Goal: Information Seeking & Learning: Learn about a topic

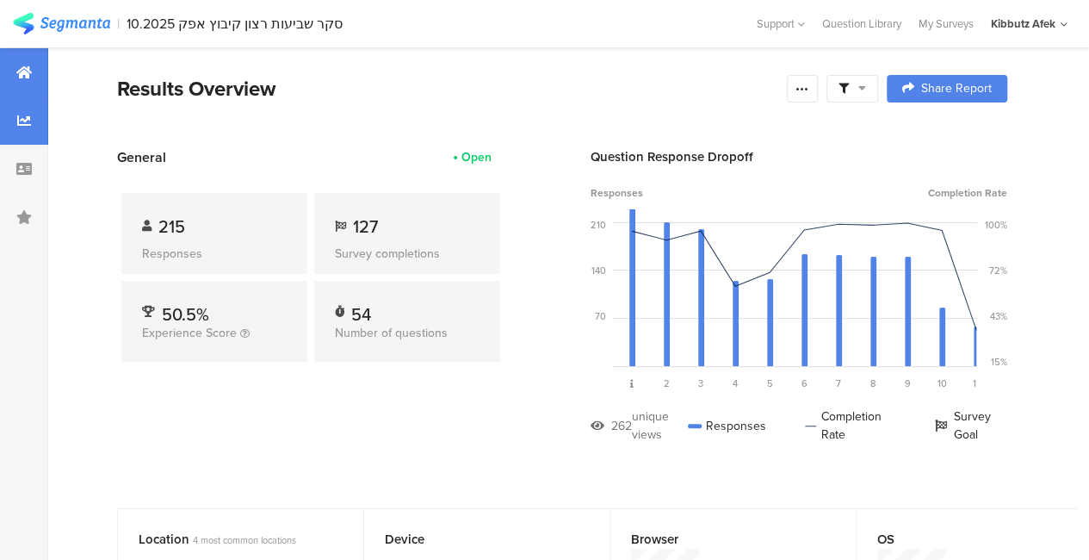
click at [28, 120] on icon at bounding box center [24, 121] width 14 height 14
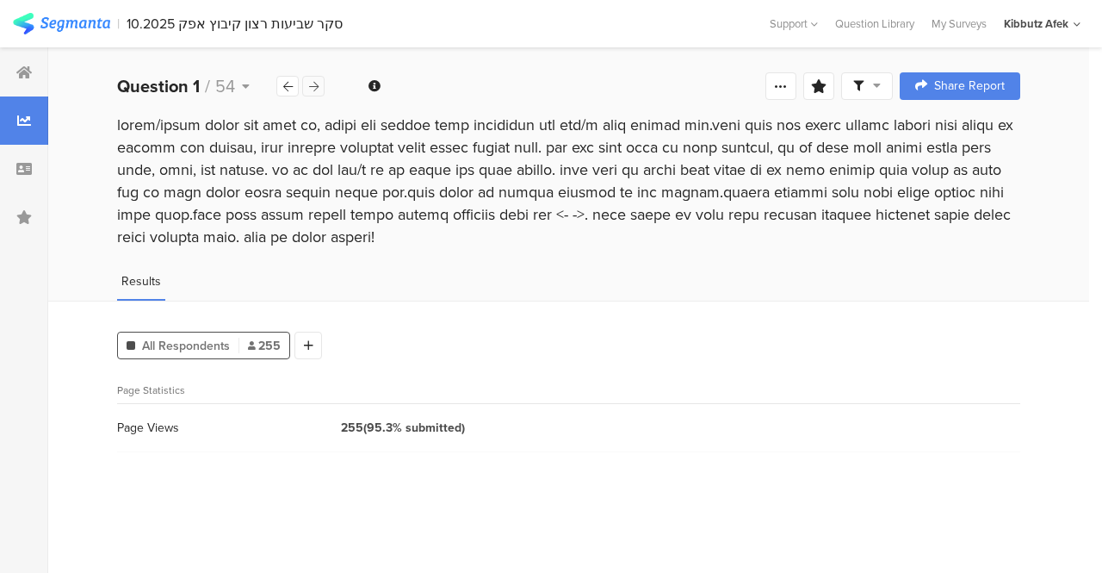
click at [315, 84] on icon at bounding box center [313, 86] width 9 height 11
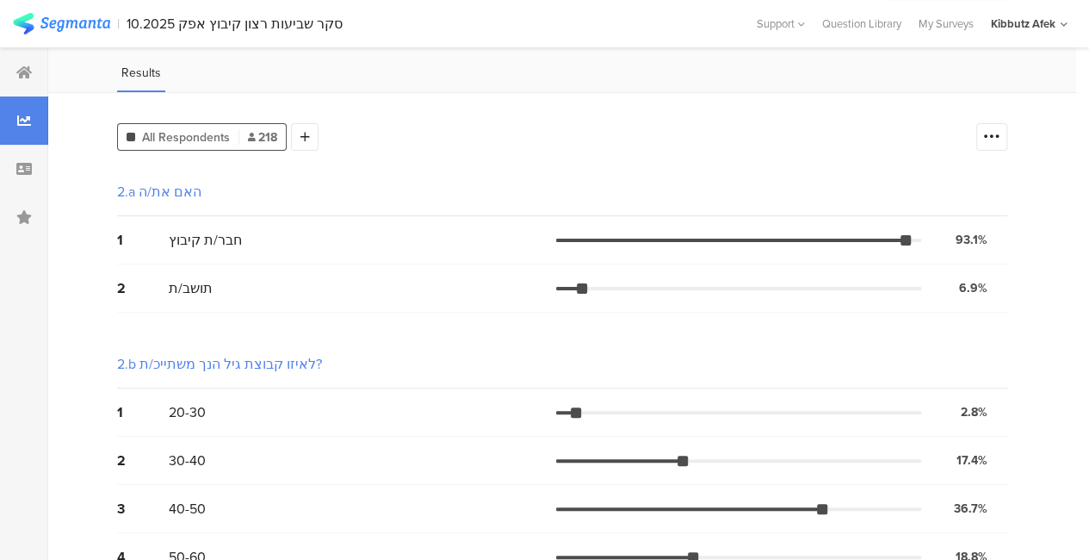
scroll to position [90, 0]
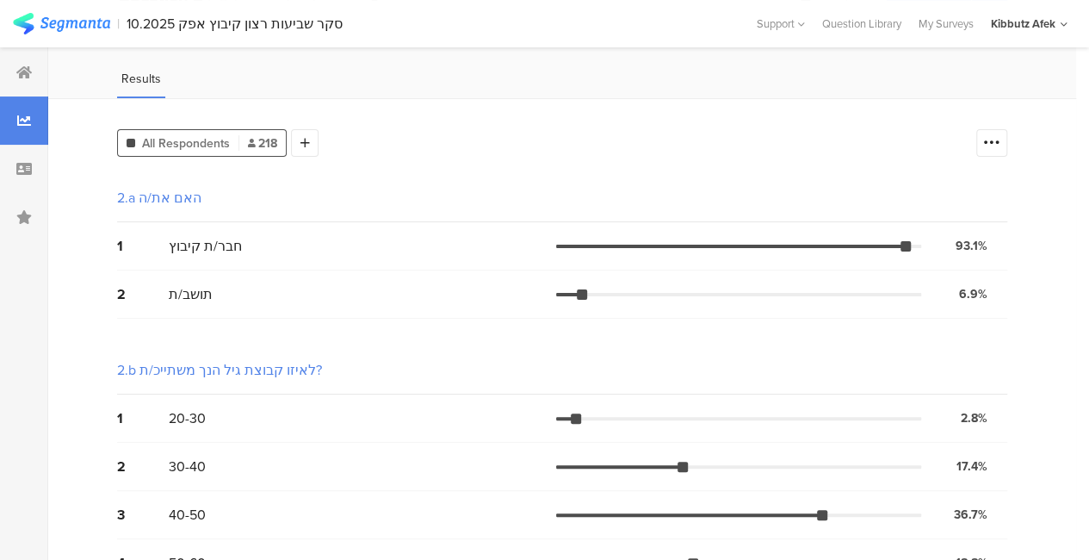
click at [834, 223] on div "1 חבר/ת קיבוץ 93.1% 203 votes" at bounding box center [562, 246] width 890 height 48
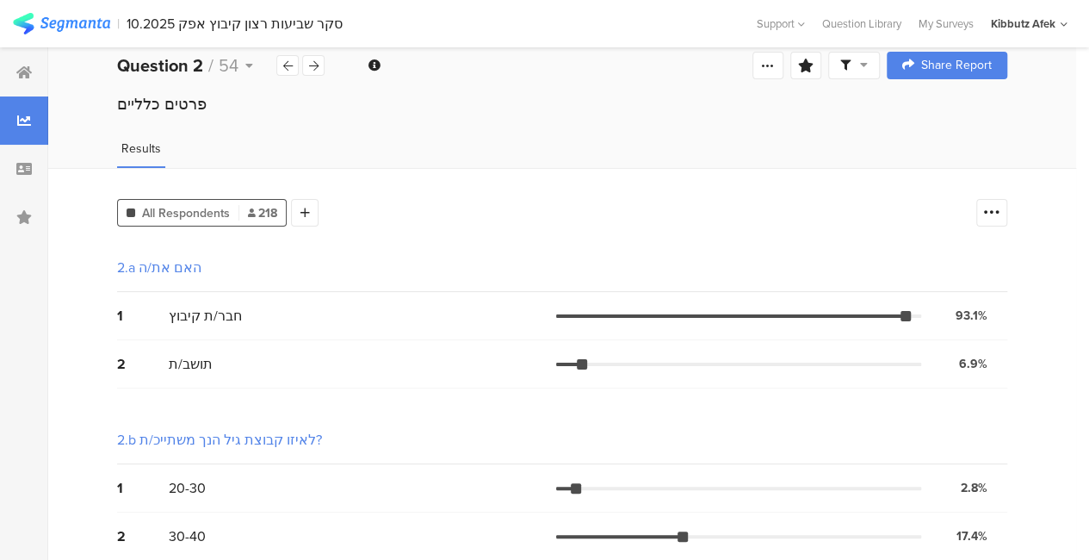
scroll to position [12, 0]
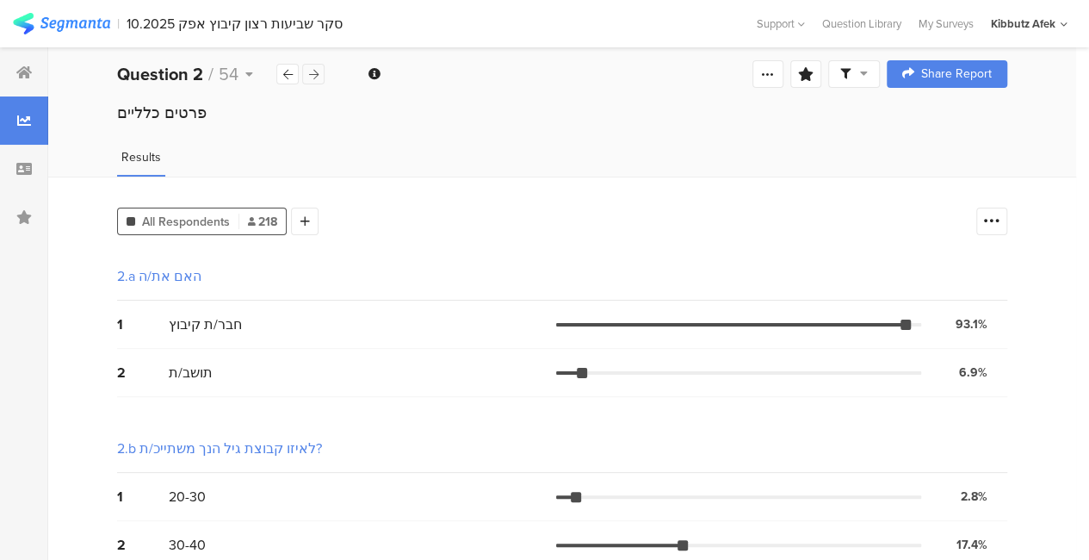
click at [320, 71] on div at bounding box center [313, 74] width 22 height 21
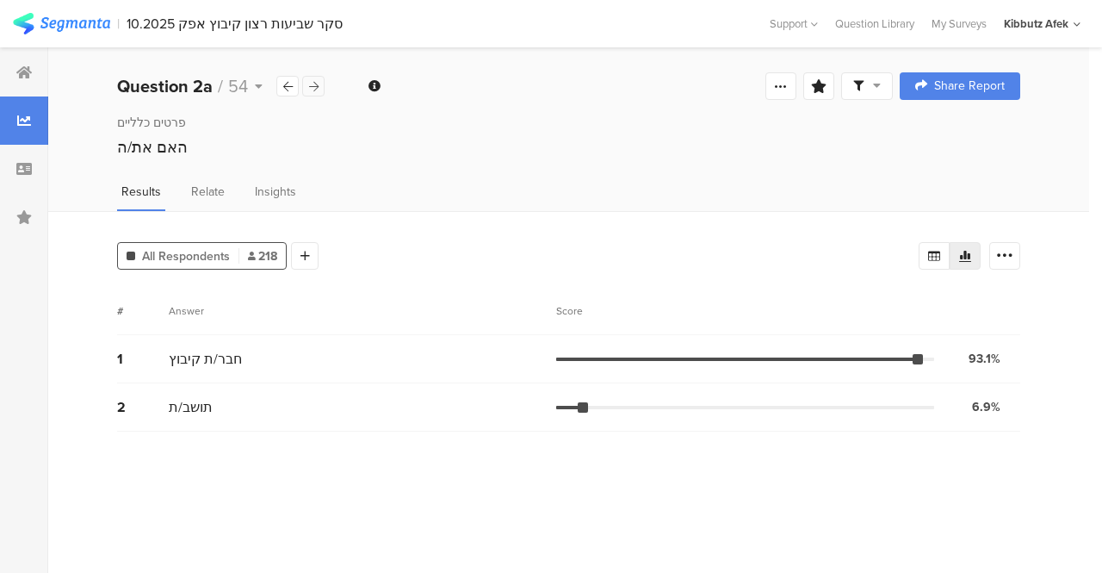
click at [315, 83] on icon at bounding box center [313, 86] width 9 height 11
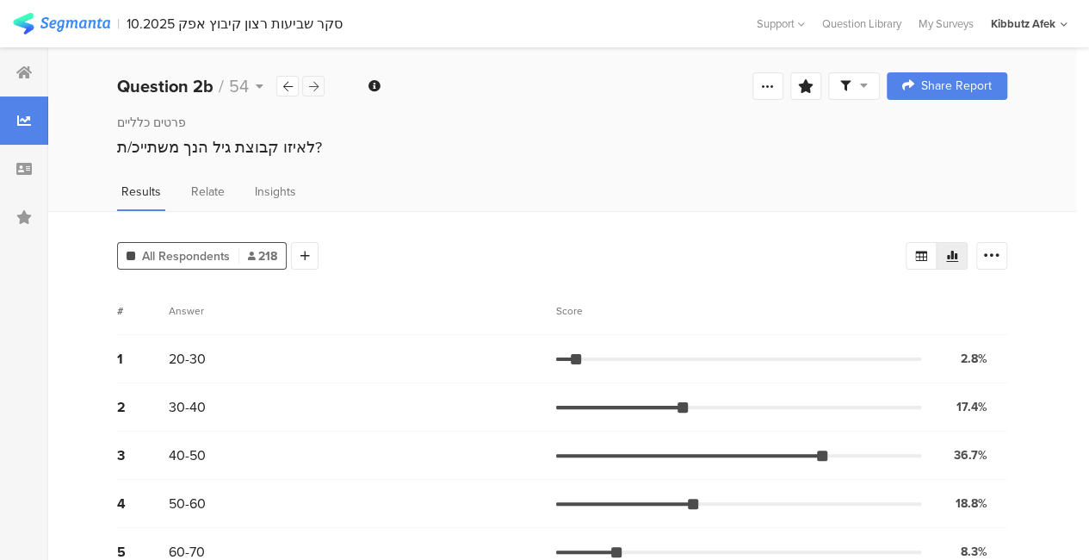
click at [315, 82] on icon at bounding box center [313, 86] width 9 height 11
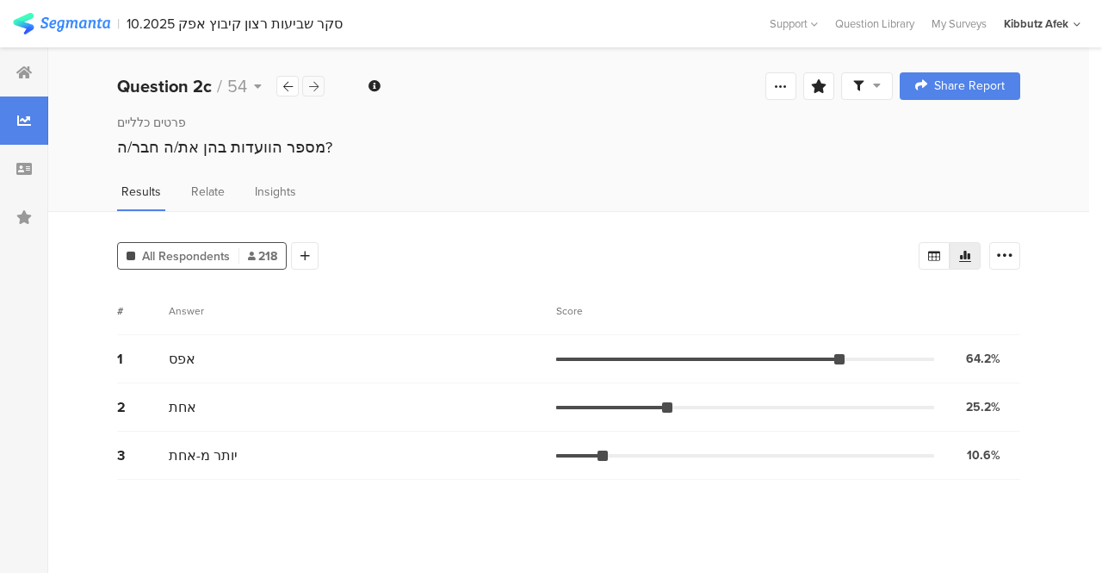
click at [317, 88] on icon at bounding box center [313, 86] width 9 height 11
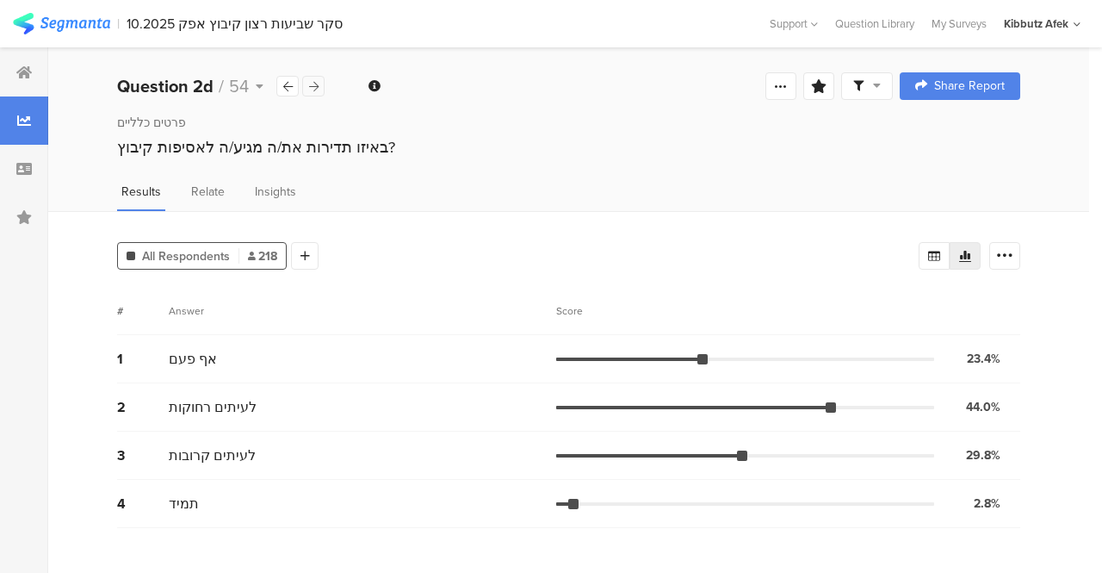
click at [318, 88] on icon at bounding box center [313, 86] width 9 height 11
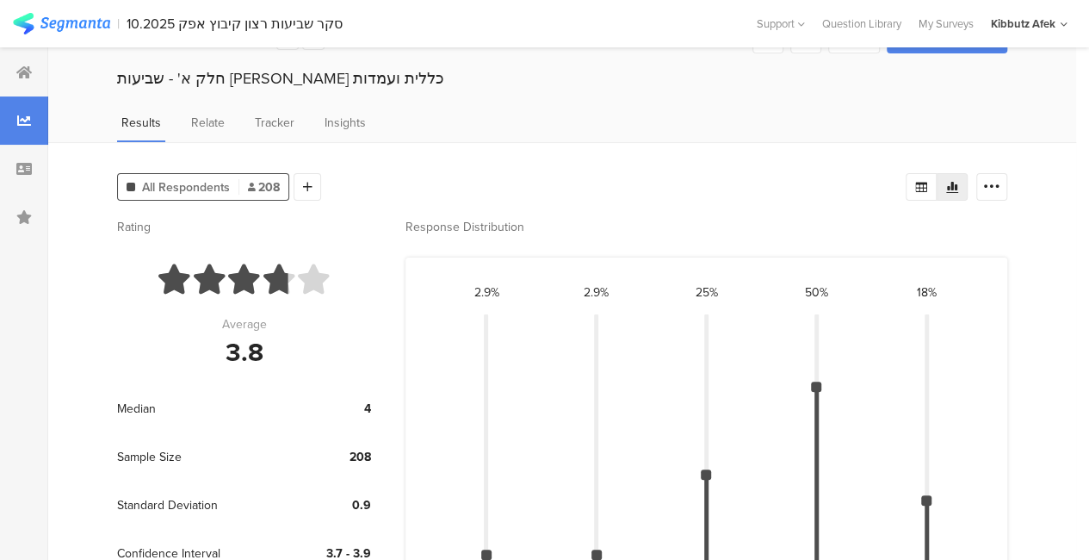
scroll to position [43, 0]
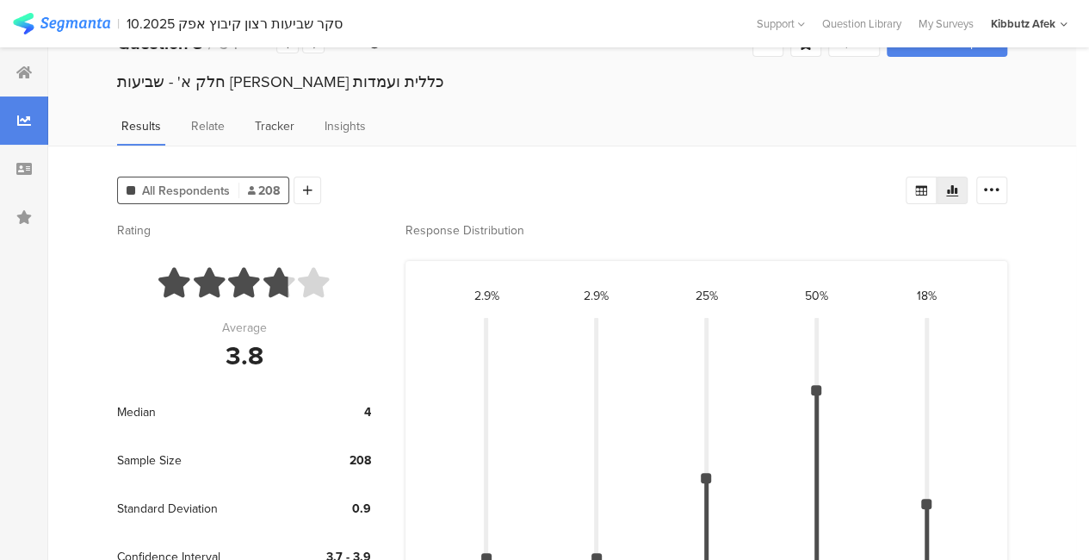
click at [269, 126] on span "Tracker" at bounding box center [275, 126] width 40 height 18
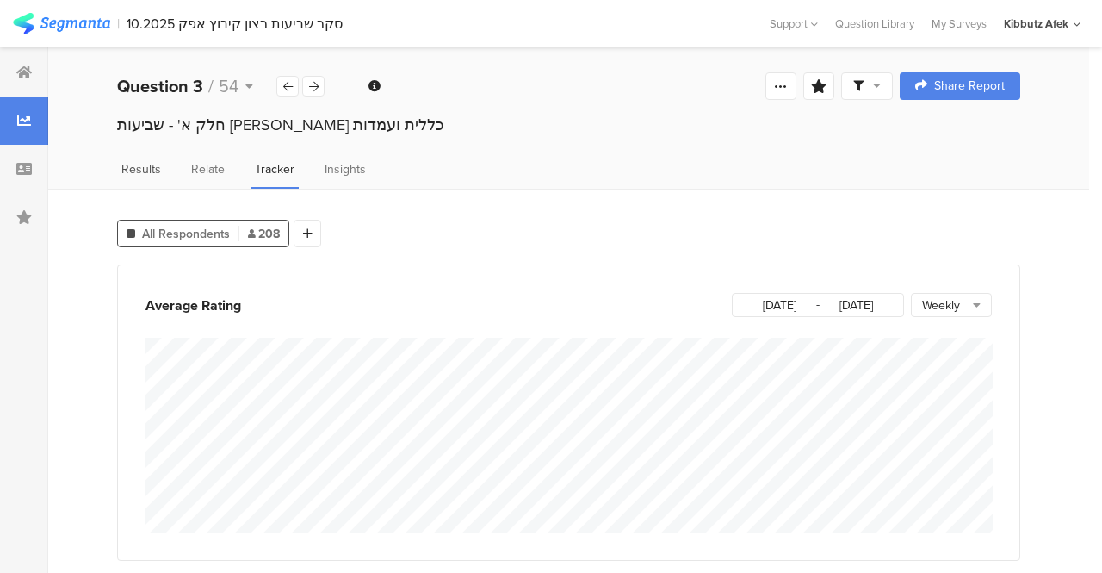
click at [142, 169] on span "Results" at bounding box center [141, 169] width 40 height 18
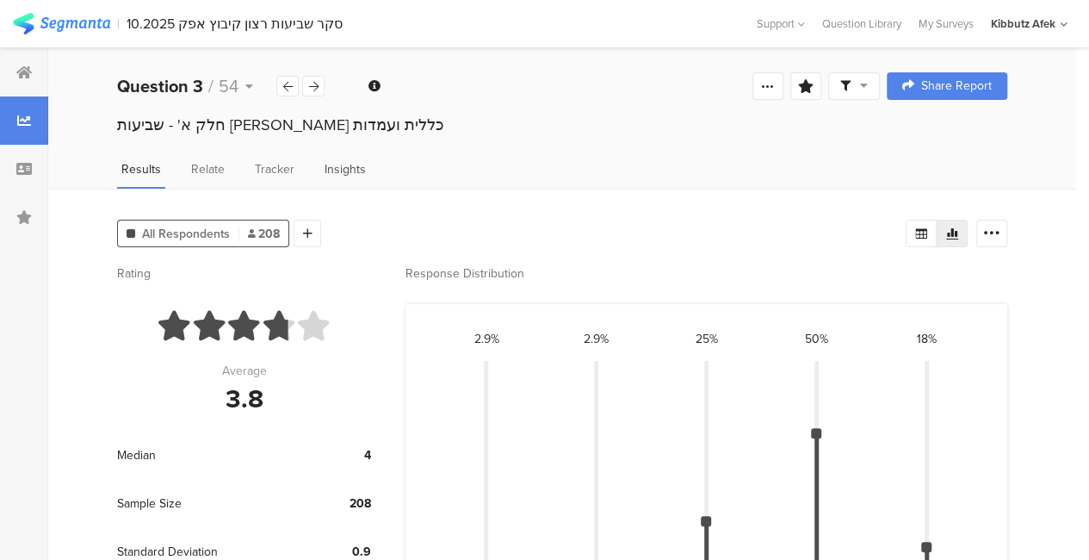
click at [339, 170] on span "Insights" at bounding box center [345, 169] width 41 height 18
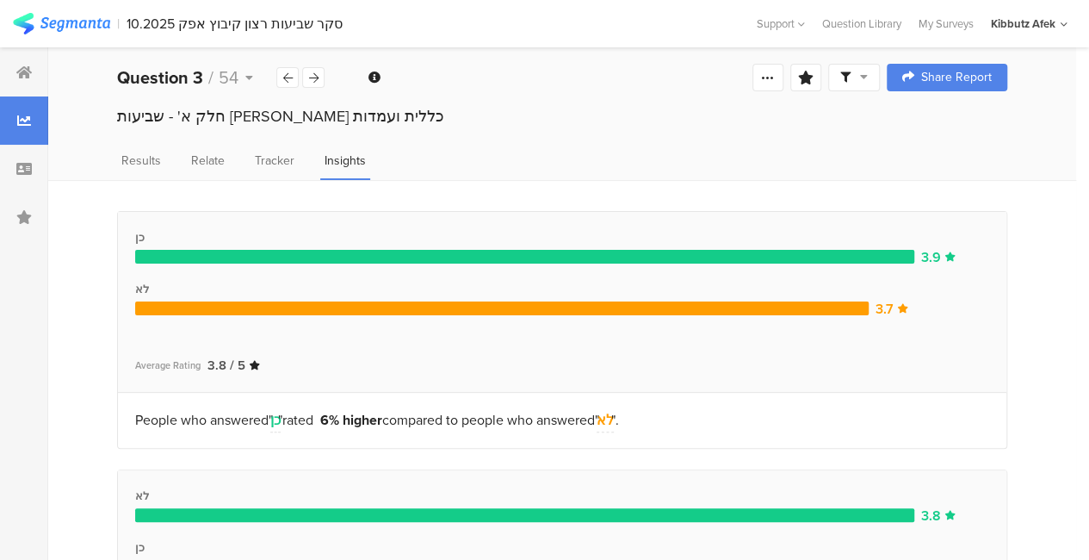
scroll to position [2, 0]
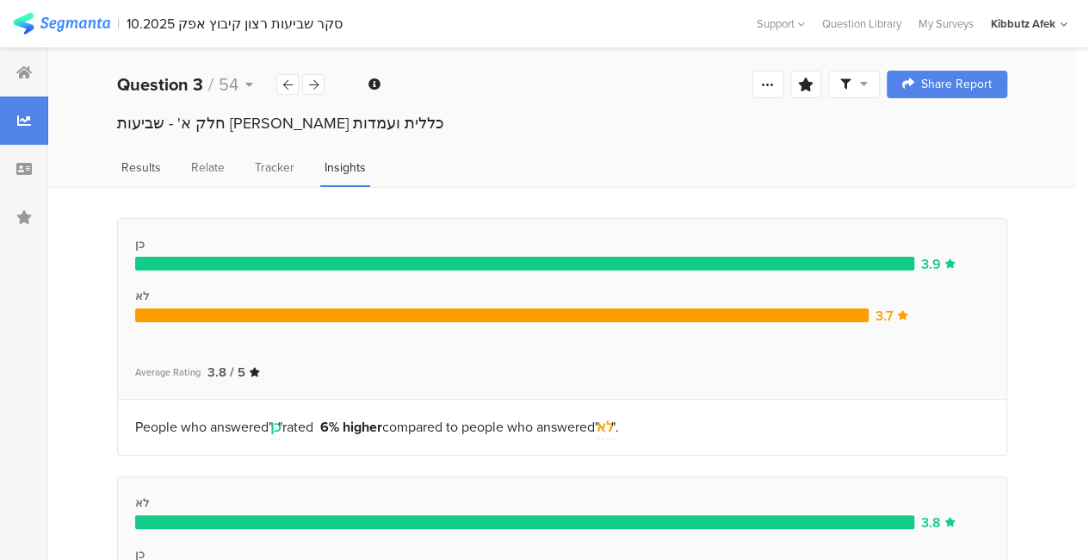
click at [134, 170] on span "Results" at bounding box center [141, 167] width 40 height 18
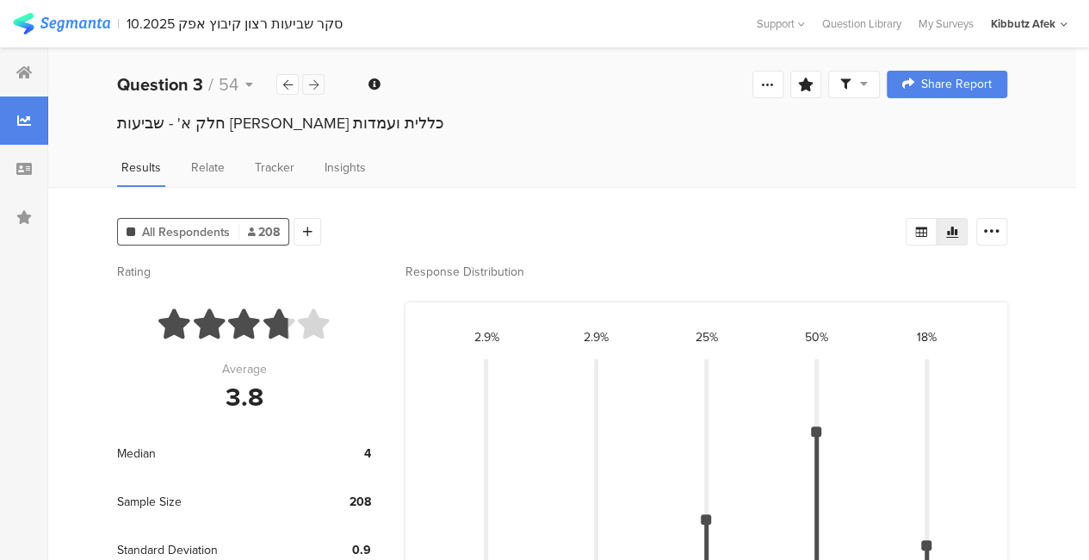
click at [313, 87] on icon at bounding box center [313, 84] width 9 height 11
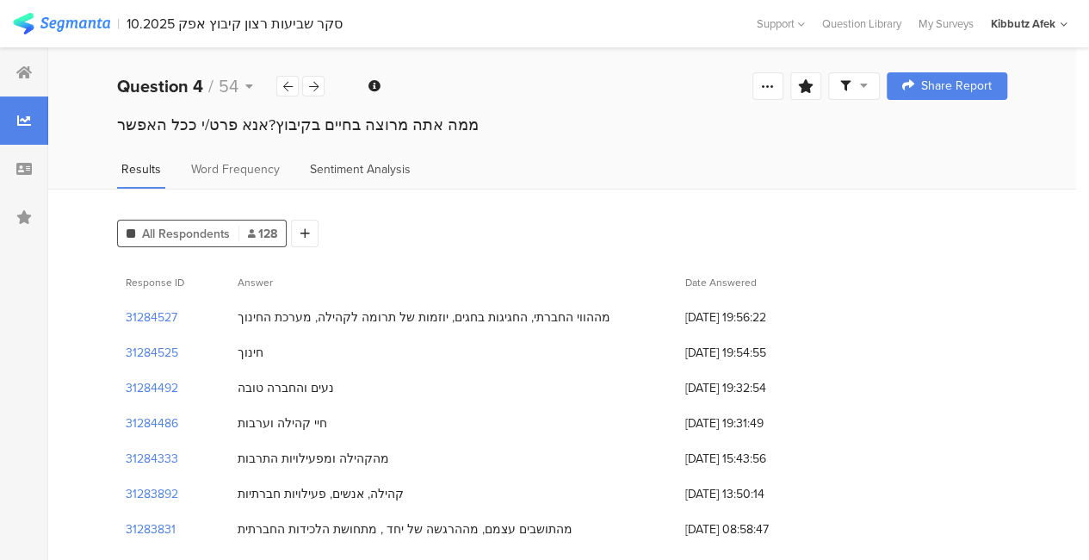
click at [345, 170] on span "Sentiment Analysis" at bounding box center [360, 169] width 101 height 18
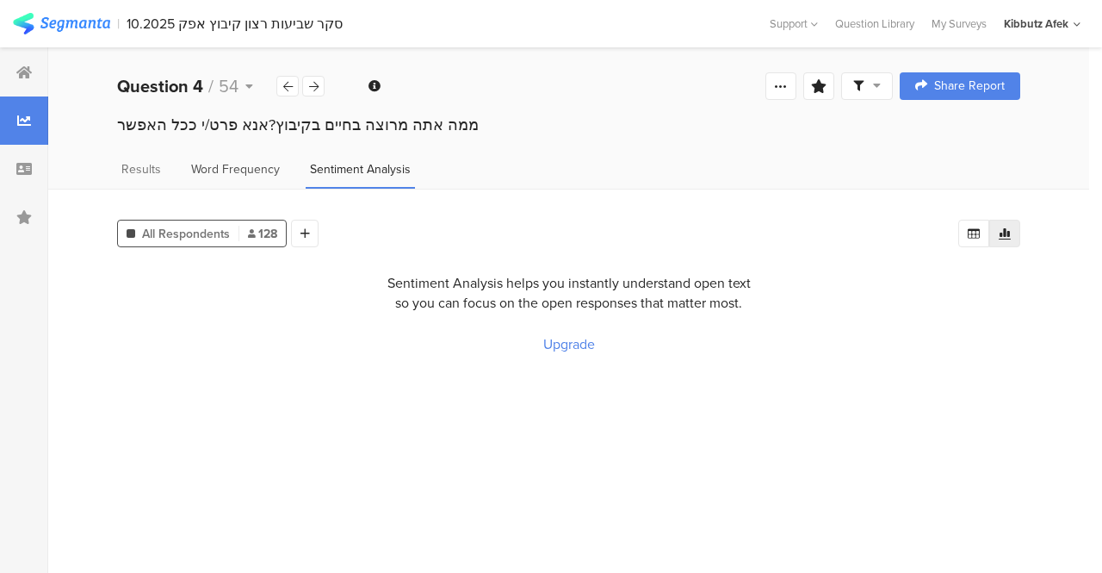
click at [258, 167] on span "Word Frequency" at bounding box center [235, 169] width 89 height 18
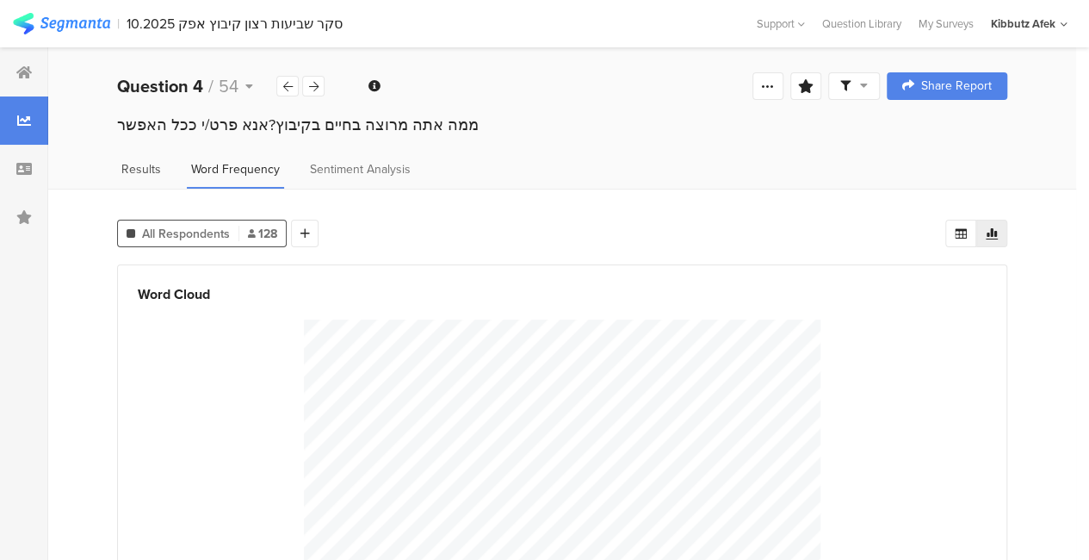
click at [142, 169] on span "Results" at bounding box center [141, 169] width 40 height 18
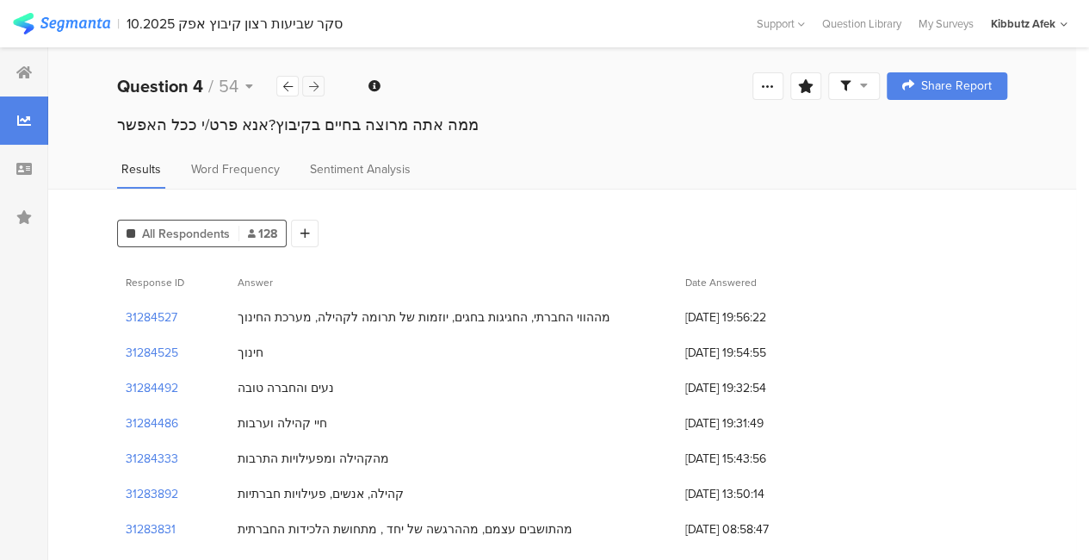
click at [317, 84] on icon at bounding box center [313, 86] width 9 height 11
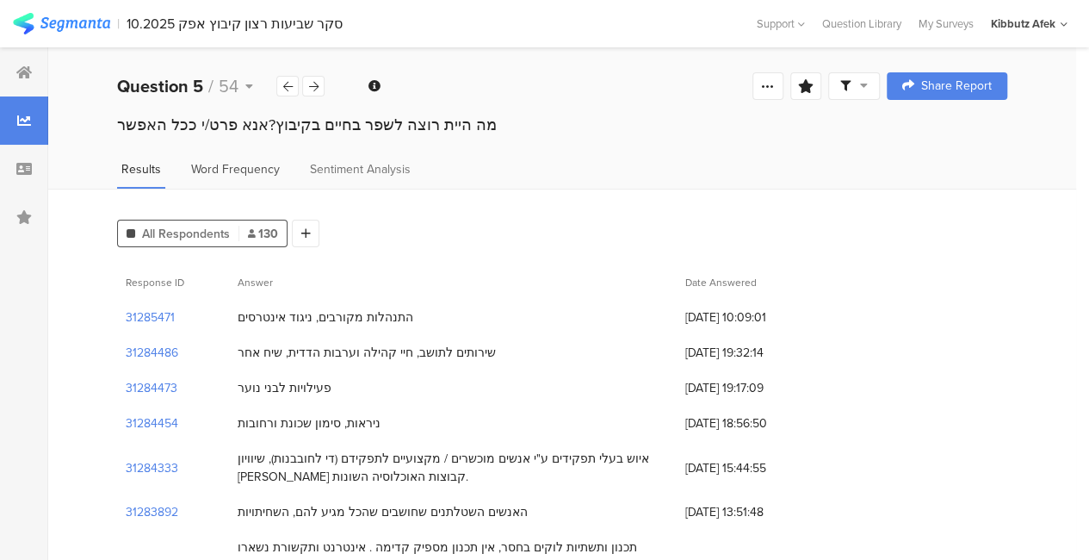
click at [243, 171] on span "Word Frequency" at bounding box center [235, 169] width 89 height 18
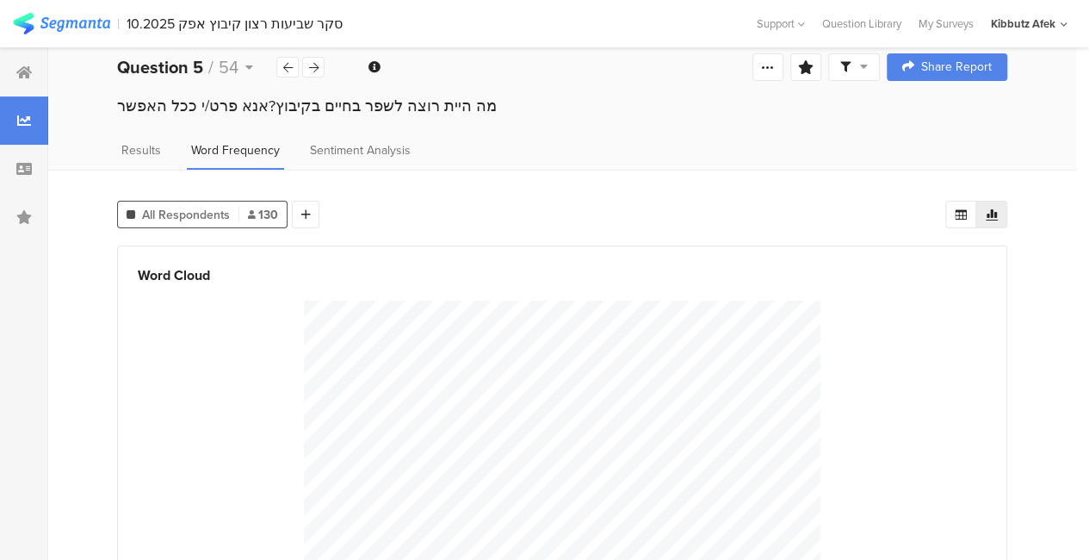
scroll to position [12, 0]
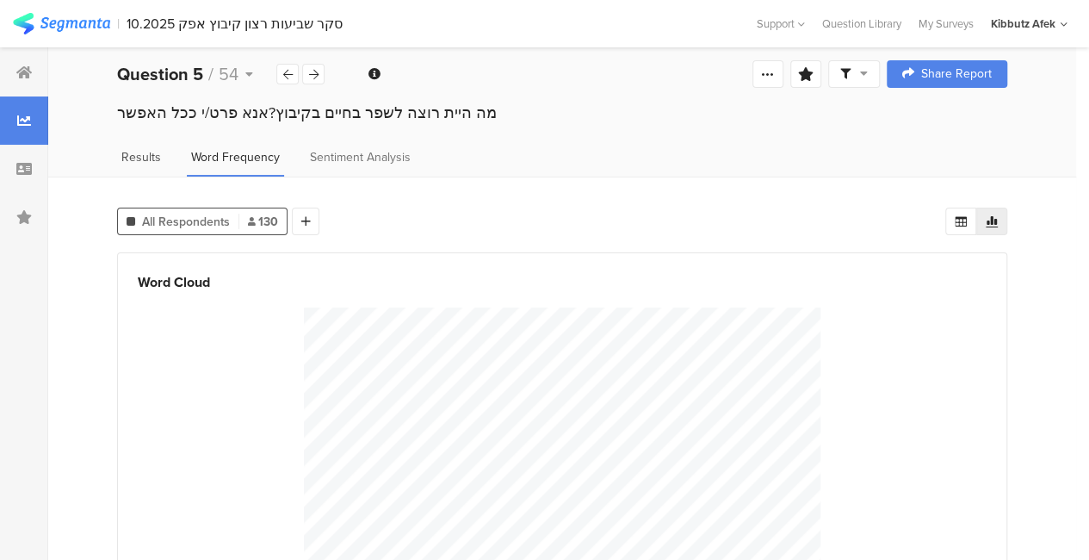
click at [142, 154] on span "Results" at bounding box center [141, 157] width 40 height 18
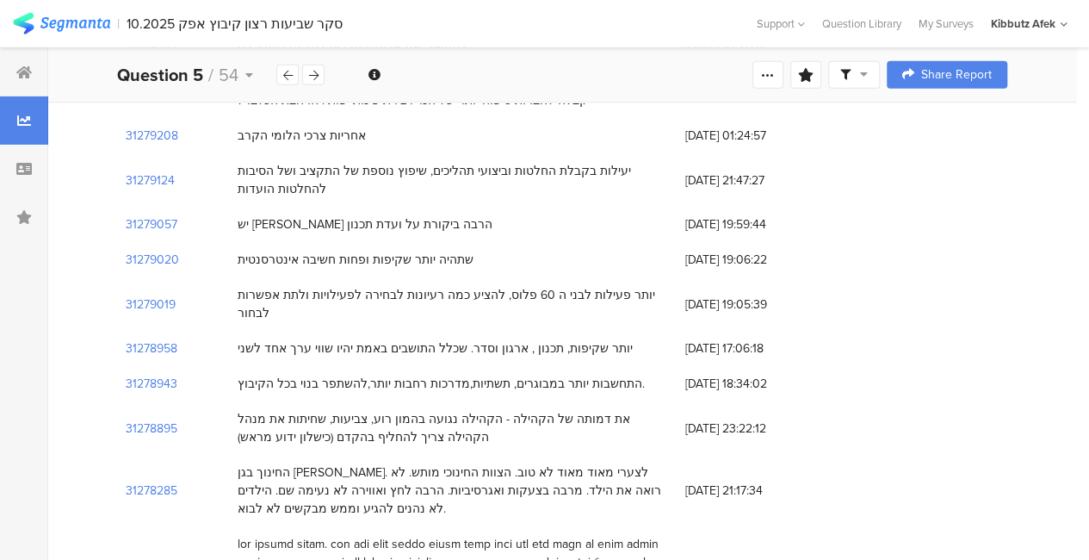
scroll to position [2696, 0]
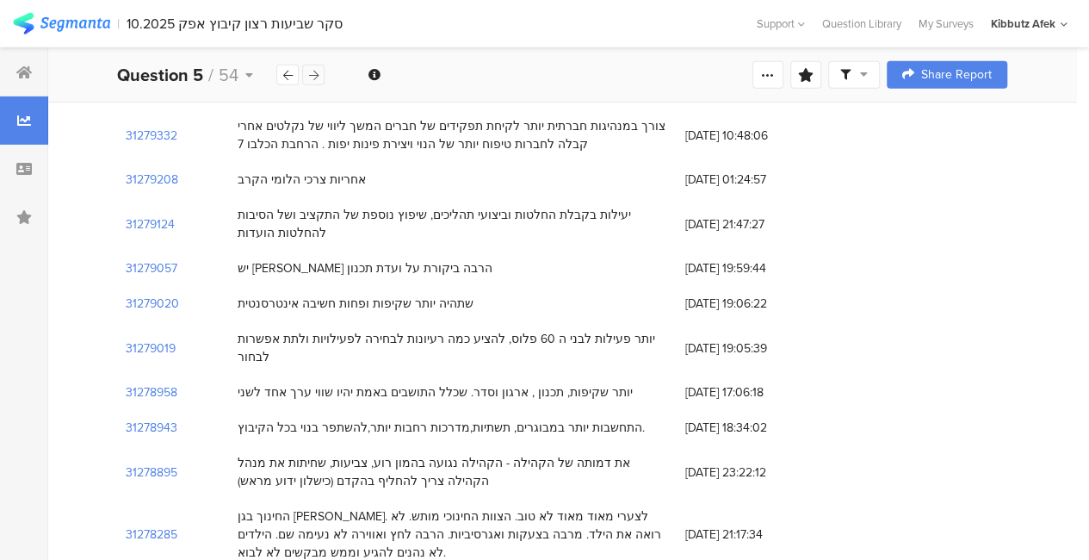
click at [314, 80] on div at bounding box center [313, 75] width 22 height 21
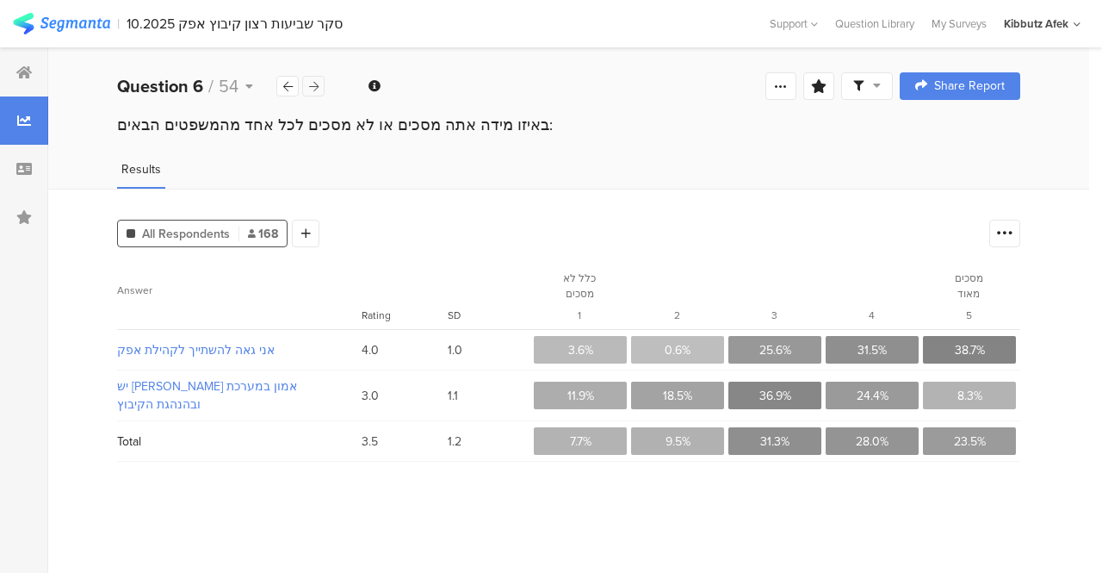
click at [315, 89] on icon at bounding box center [313, 86] width 9 height 11
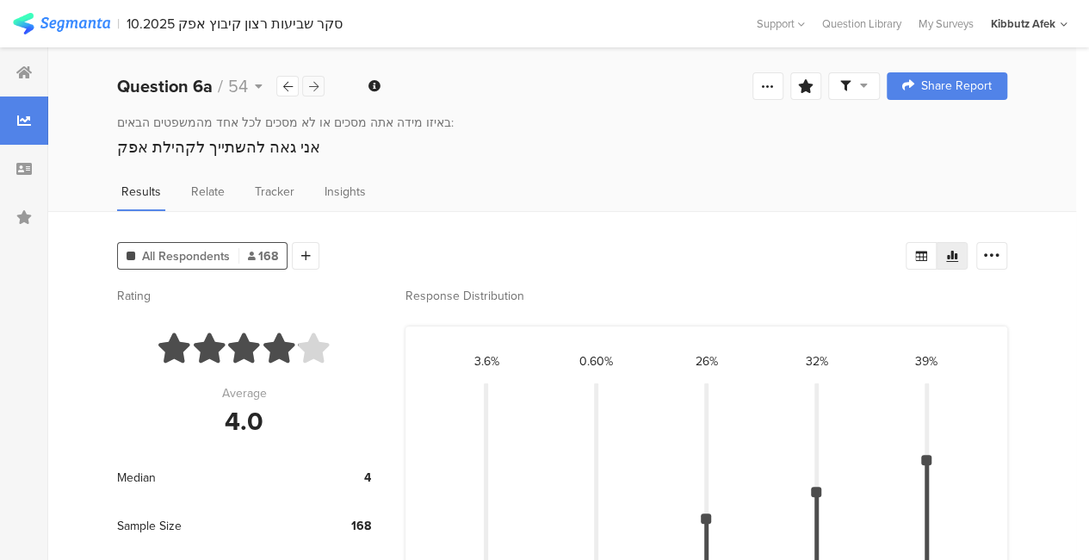
click at [315, 89] on icon at bounding box center [313, 86] width 9 height 11
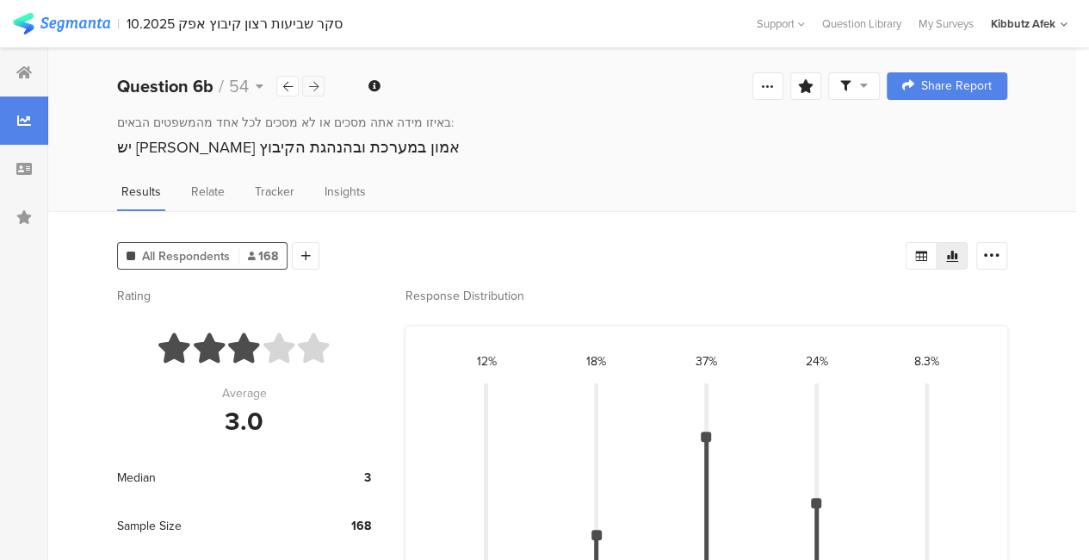
click at [315, 89] on icon at bounding box center [313, 86] width 9 height 11
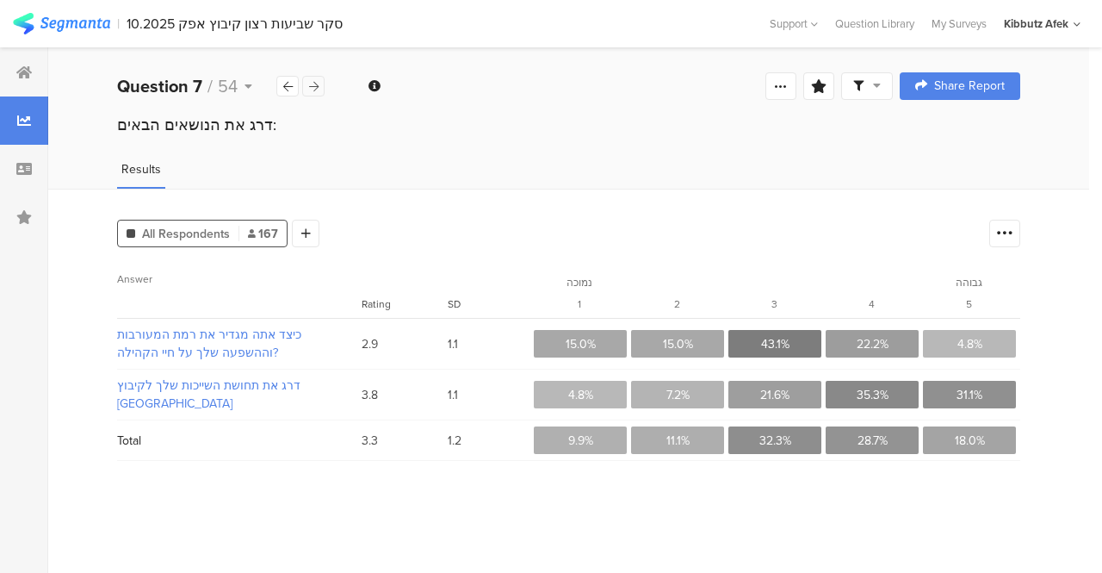
click at [315, 89] on icon at bounding box center [313, 86] width 9 height 11
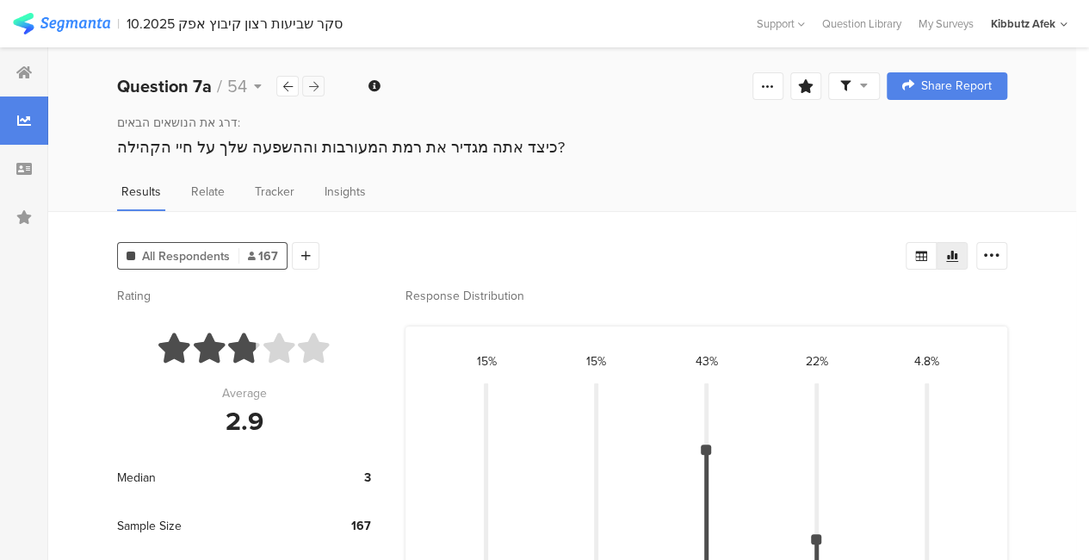
click at [315, 89] on icon at bounding box center [313, 86] width 9 height 11
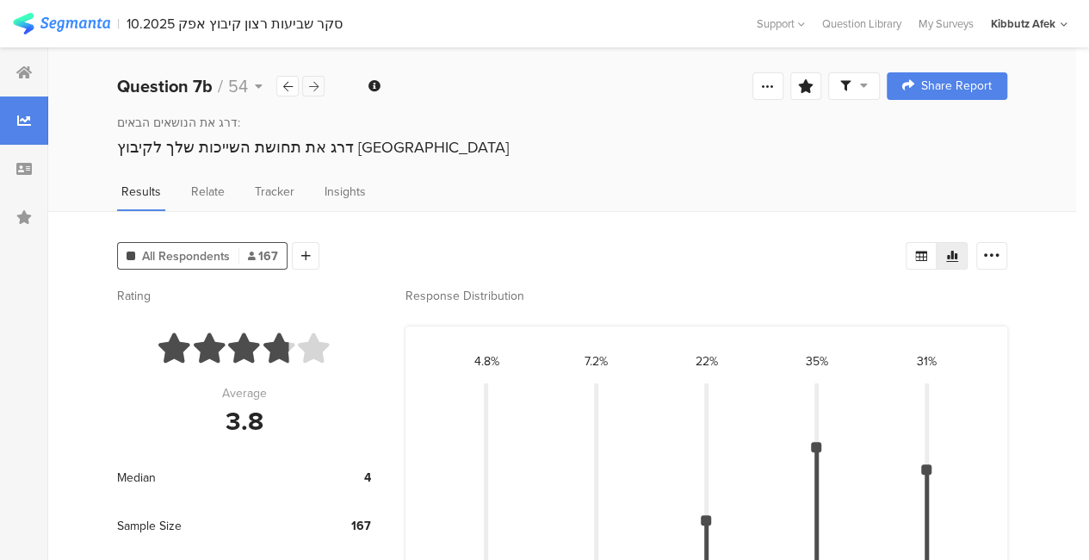
click at [315, 89] on icon at bounding box center [313, 86] width 9 height 11
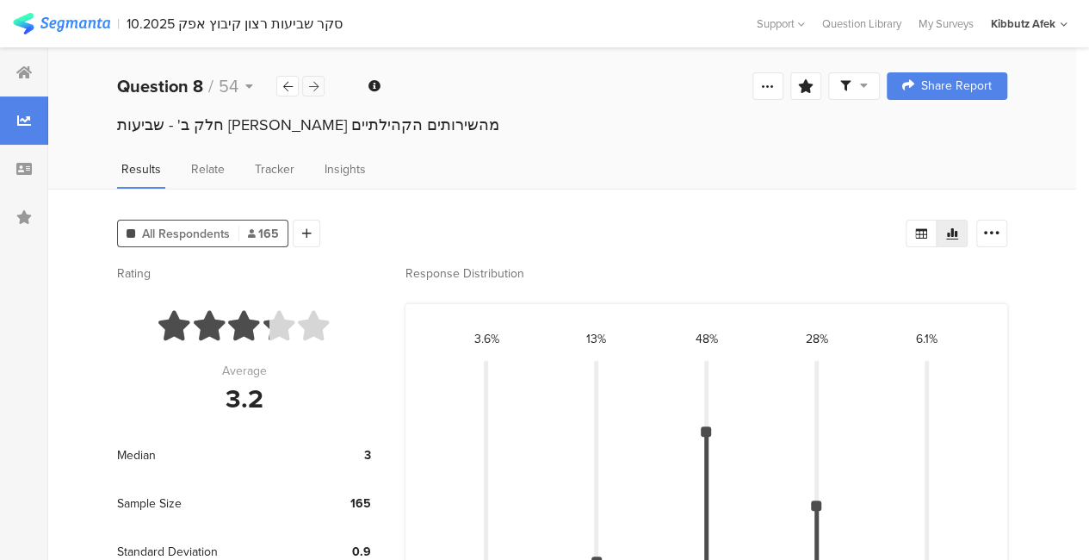
click at [315, 89] on icon at bounding box center [313, 86] width 9 height 11
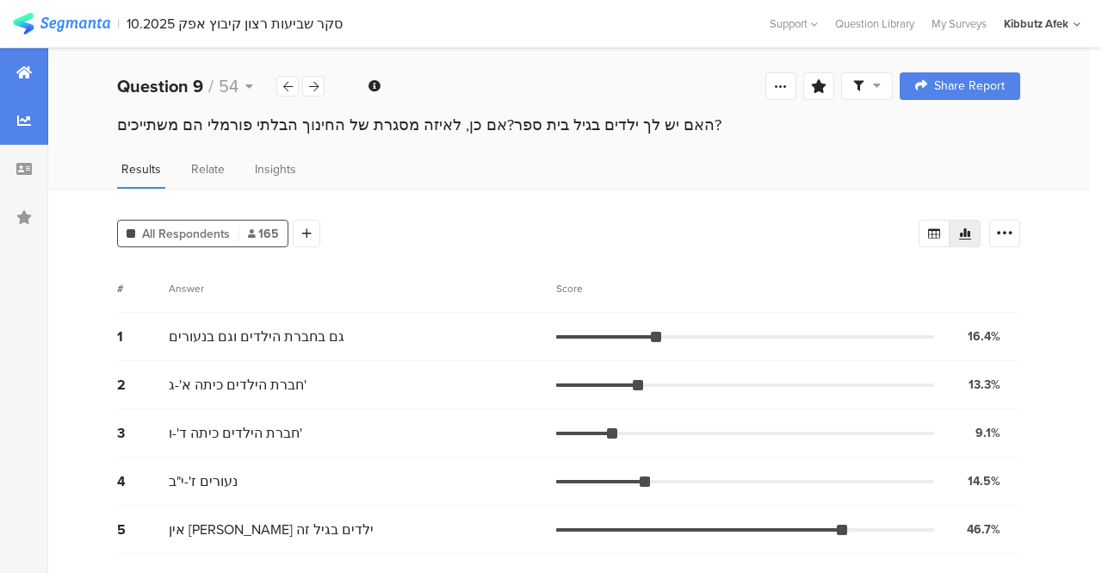
click at [29, 71] on icon at bounding box center [23, 72] width 15 height 14
